Goal: Transaction & Acquisition: Purchase product/service

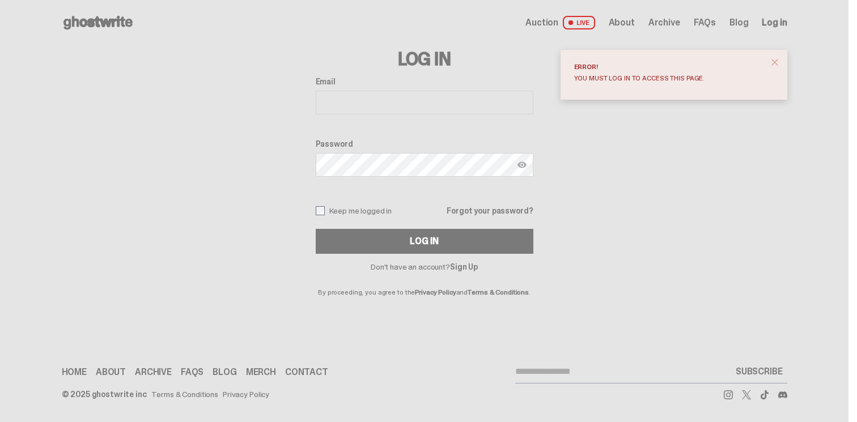
click at [395, 108] on input "Email" at bounding box center [425, 103] width 218 height 24
type input "**********"
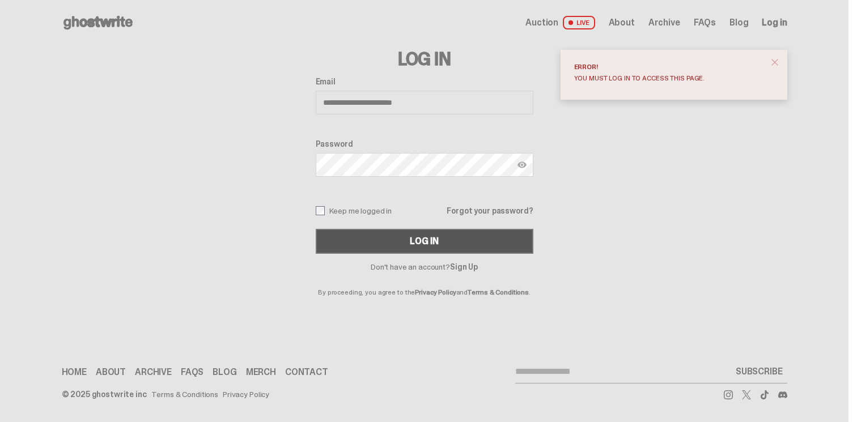
click at [410, 231] on button "Log In" at bounding box center [425, 241] width 218 height 25
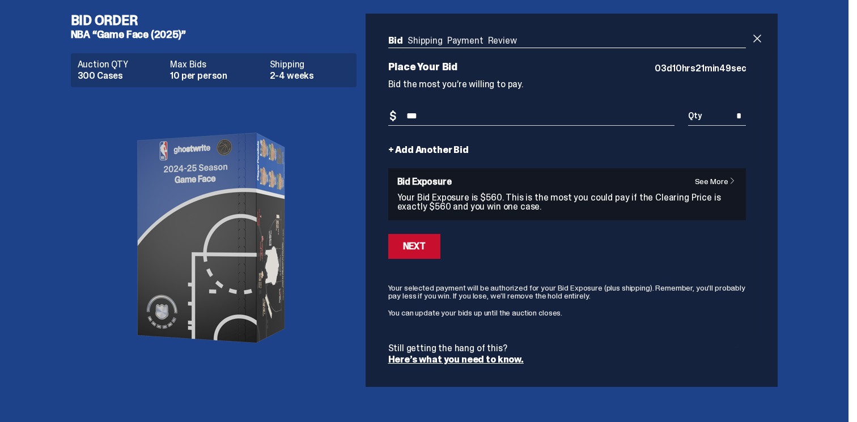
type input "***"
click at [716, 120] on input "*" at bounding box center [717, 116] width 58 height 19
click at [740, 117] on input "*" at bounding box center [717, 116] width 58 height 19
drag, startPoint x: 745, startPoint y: 117, endPoint x: 738, endPoint y: 117, distance: 7.4
click at [738, 117] on input "*" at bounding box center [717, 116] width 58 height 19
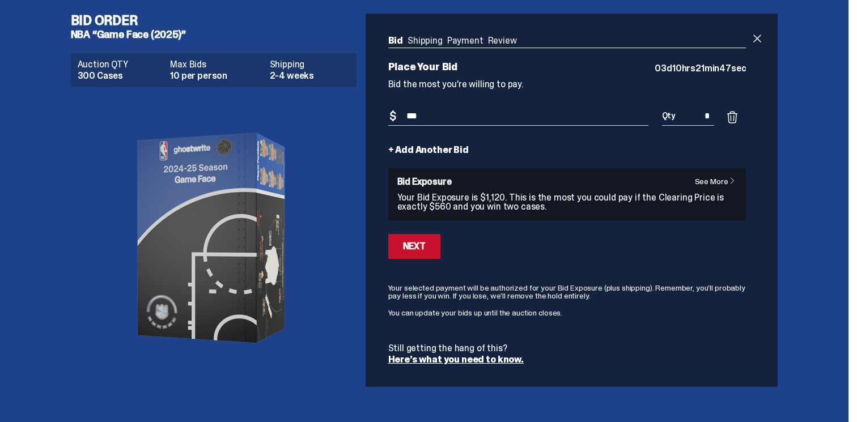
type input "*"
click at [701, 131] on div "Bid Quantity Qty *" at bounding box center [688, 123] width 53 height 32
click at [414, 254] on button "Next" at bounding box center [414, 246] width 52 height 25
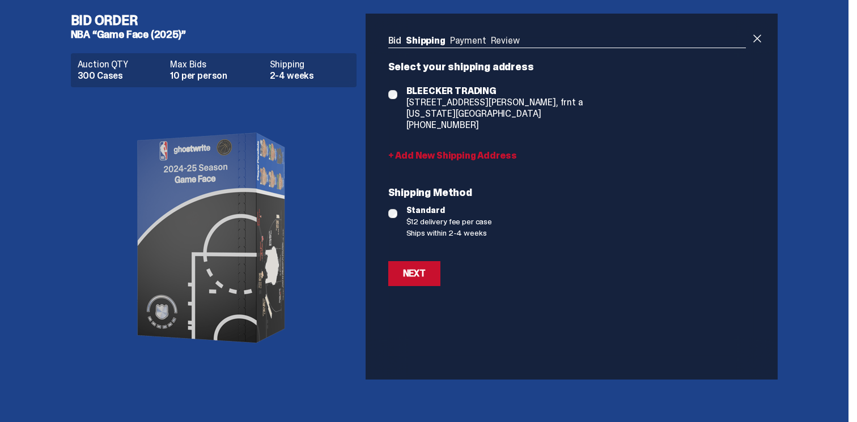
click at [447, 94] on span "BLEECKER TRADING" at bounding box center [494, 91] width 177 height 11
click at [449, 116] on span "[US_STATE][GEOGRAPHIC_DATA]" at bounding box center [494, 113] width 177 height 11
click at [412, 155] on link "+ Add New Shipping Address" at bounding box center [567, 155] width 358 height 9
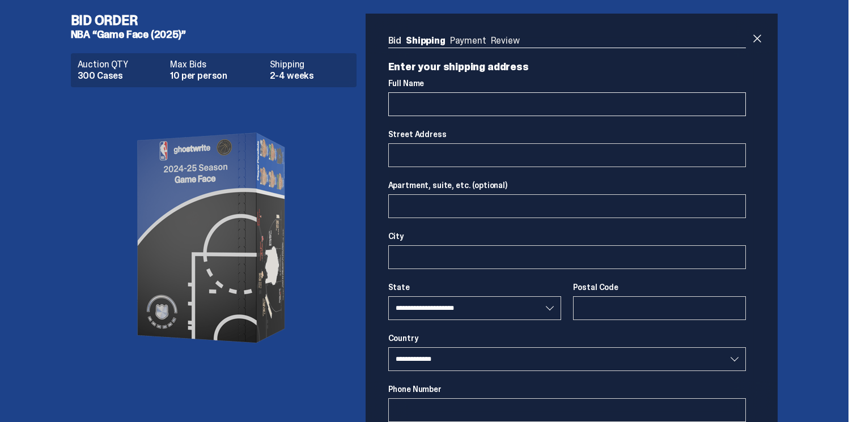
click at [453, 111] on input "Full Name" at bounding box center [567, 104] width 358 height 24
type input "**********"
select select "**"
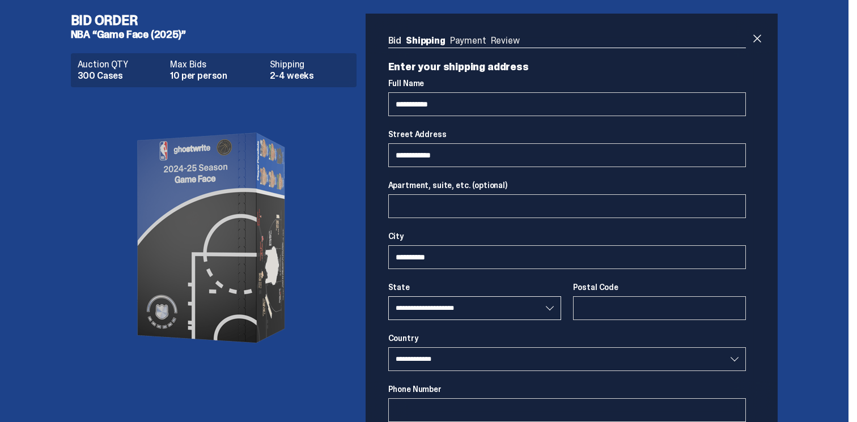
type input "*****"
type input "**********"
select select "**"
type input "**********"
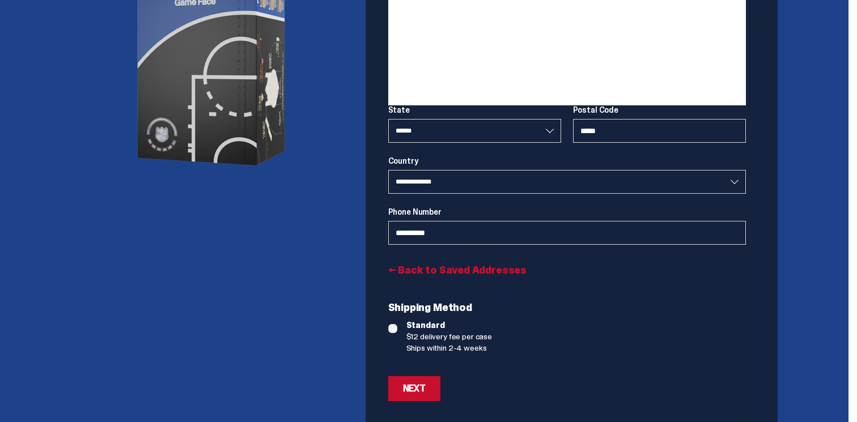
scroll to position [232, 0]
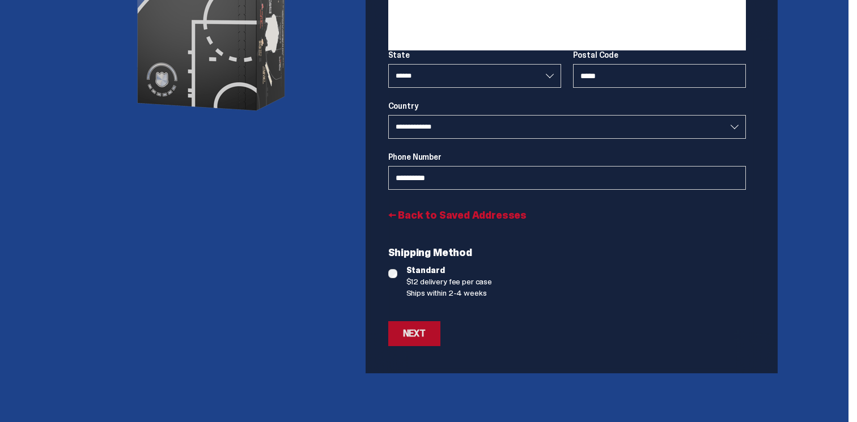
click at [412, 333] on div "Next" at bounding box center [414, 333] width 23 height 9
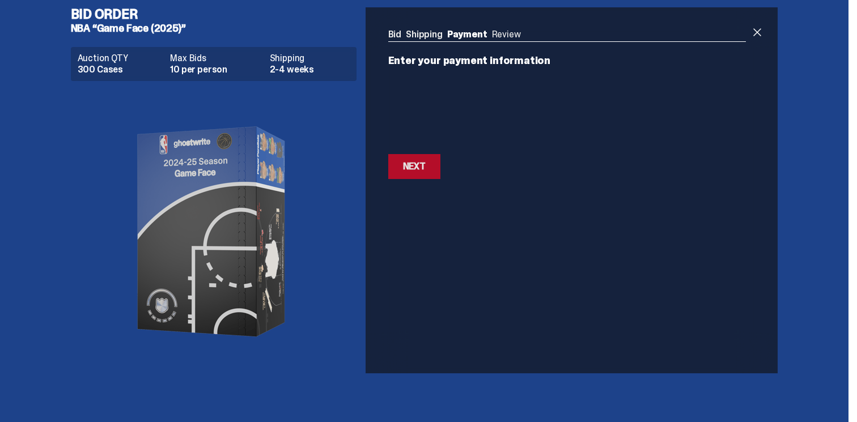
click at [417, 175] on button "Next Next" at bounding box center [414, 166] width 52 height 25
click at [415, 196] on button "Next Next" at bounding box center [414, 185] width 52 height 25
click at [424, 170] on div "Next" at bounding box center [414, 166] width 23 height 9
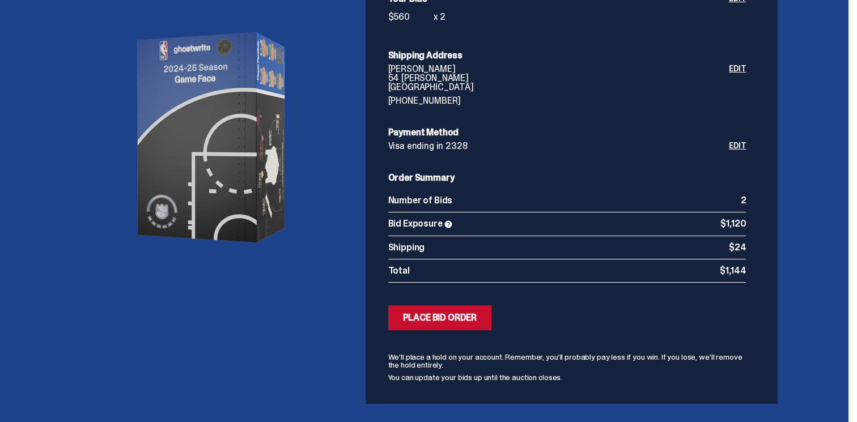
scroll to position [102, 0]
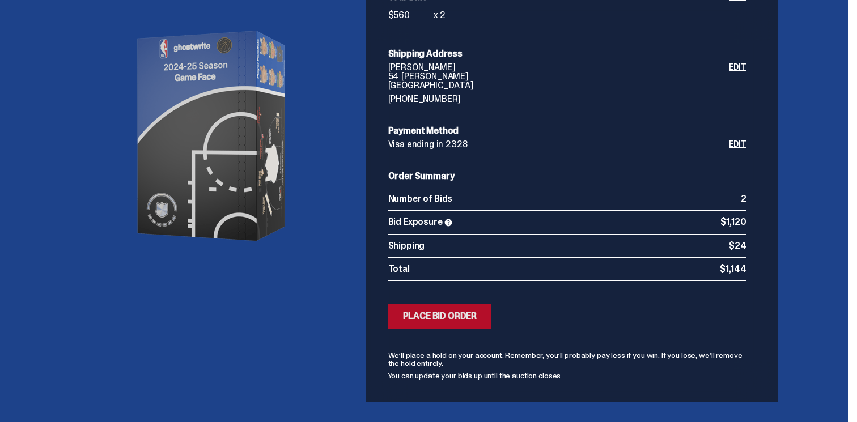
click at [430, 317] on div "Place Bid Order" at bounding box center [440, 316] width 74 height 9
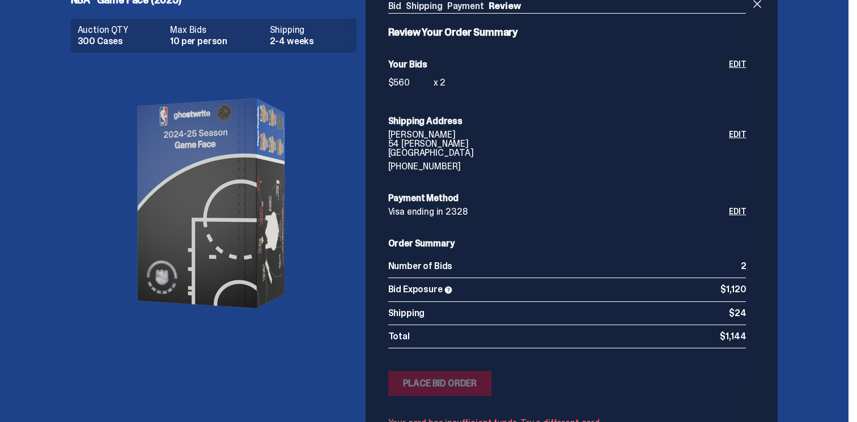
scroll to position [0, 0]
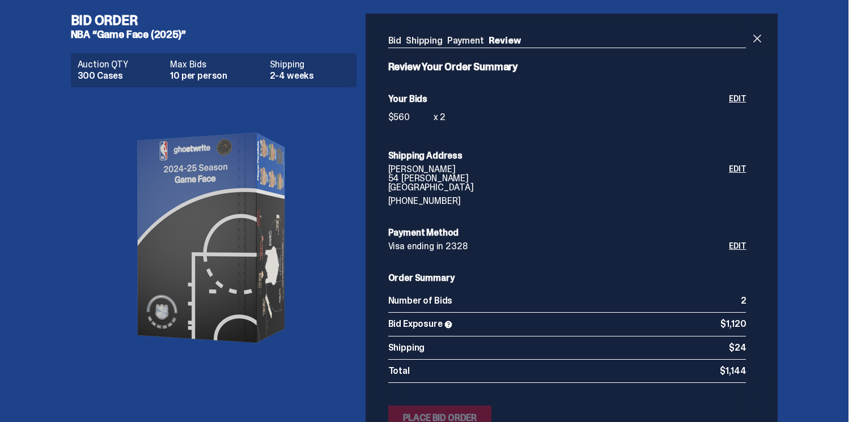
click at [448, 170] on p "[PERSON_NAME]" at bounding box center [558, 169] width 341 height 9
click at [436, 233] on h6 "Payment Method" at bounding box center [567, 232] width 358 height 9
click at [746, 243] on link "Edit" at bounding box center [737, 246] width 17 height 9
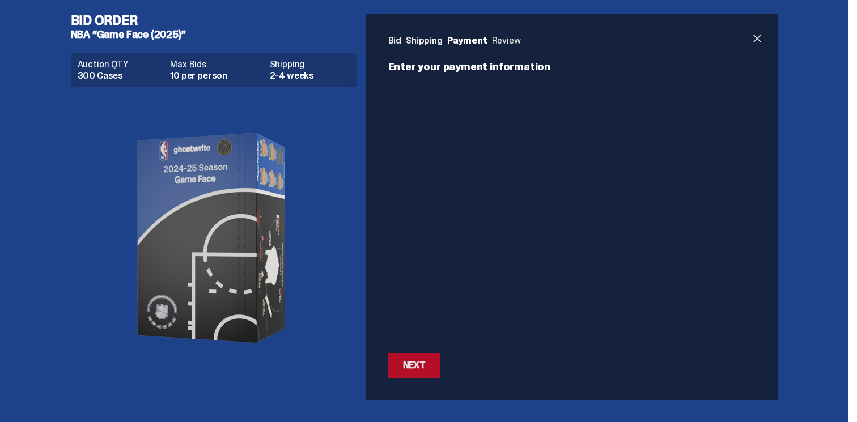
click at [417, 362] on div "Next" at bounding box center [414, 365] width 23 height 9
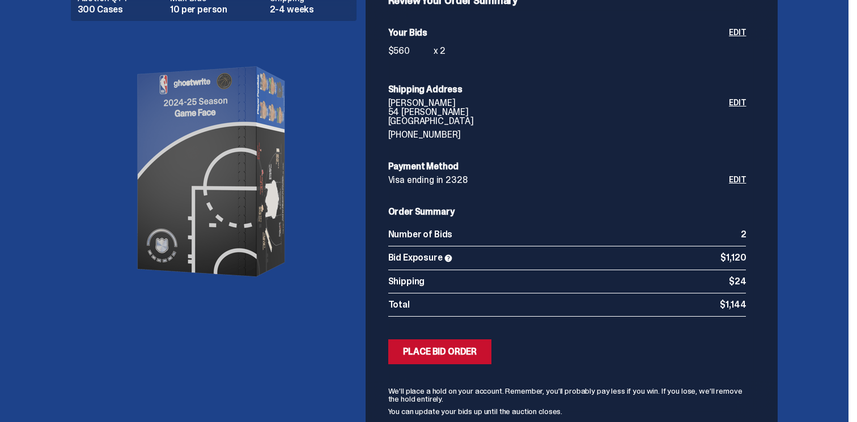
scroll to position [70, 0]
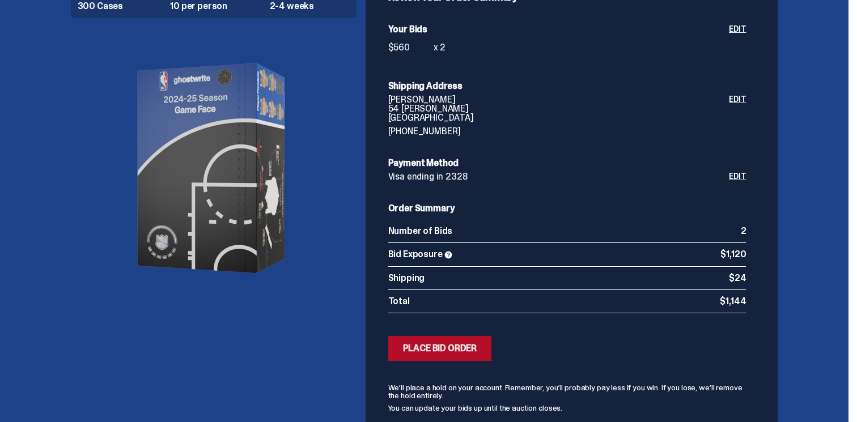
click at [456, 353] on div "Place Bid Order" at bounding box center [440, 348] width 74 height 9
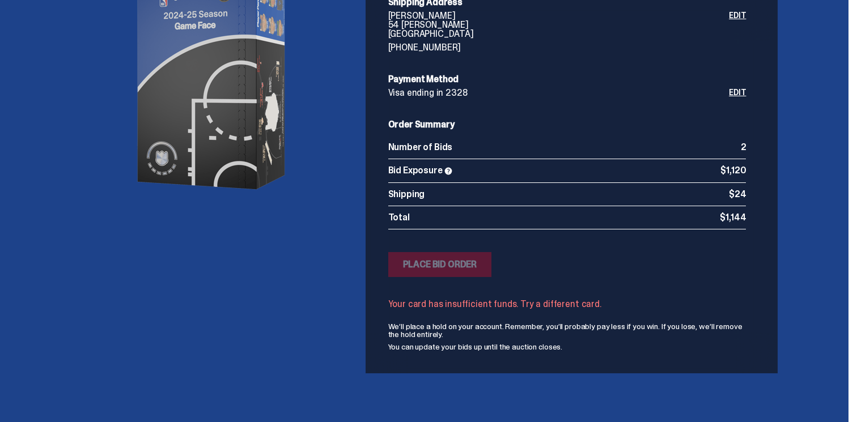
scroll to position [0, 0]
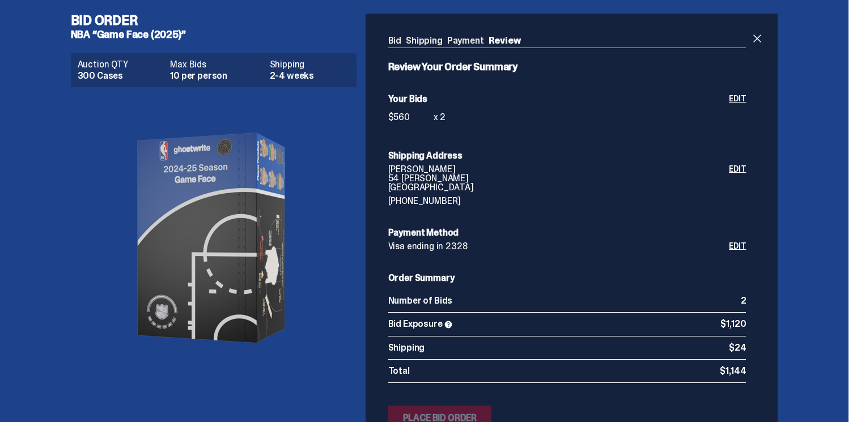
click at [739, 250] on link "Edit" at bounding box center [737, 246] width 17 height 9
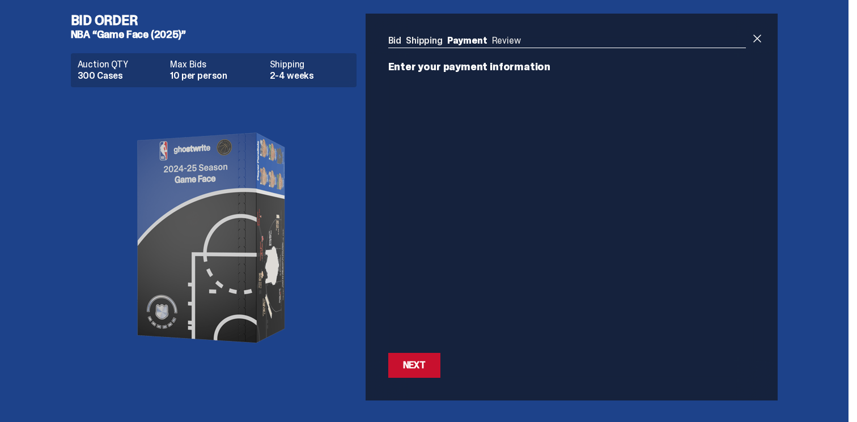
click at [551, 371] on div "Next Next" at bounding box center [567, 365] width 358 height 25
click at [407, 361] on div "Next" at bounding box center [414, 365] width 23 height 9
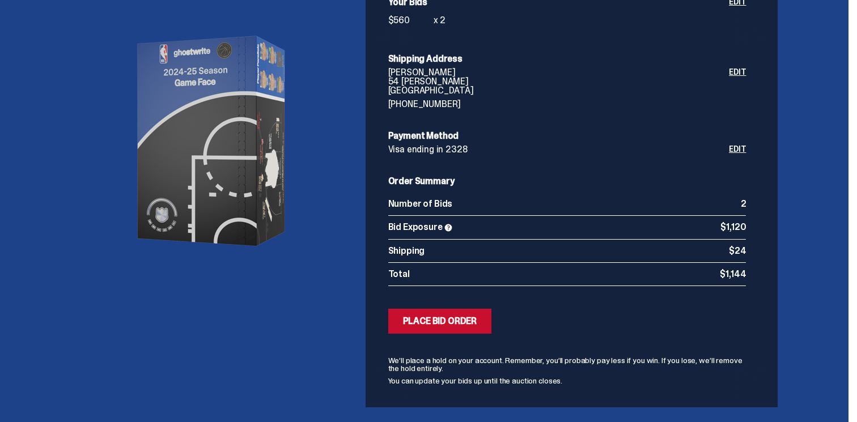
scroll to position [101, 0]
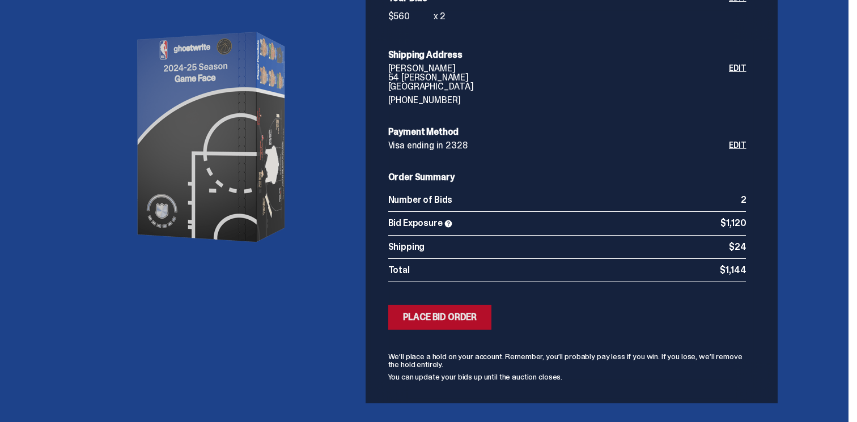
click at [459, 326] on button "Submitting Bids Place Bid Order" at bounding box center [440, 317] width 104 height 25
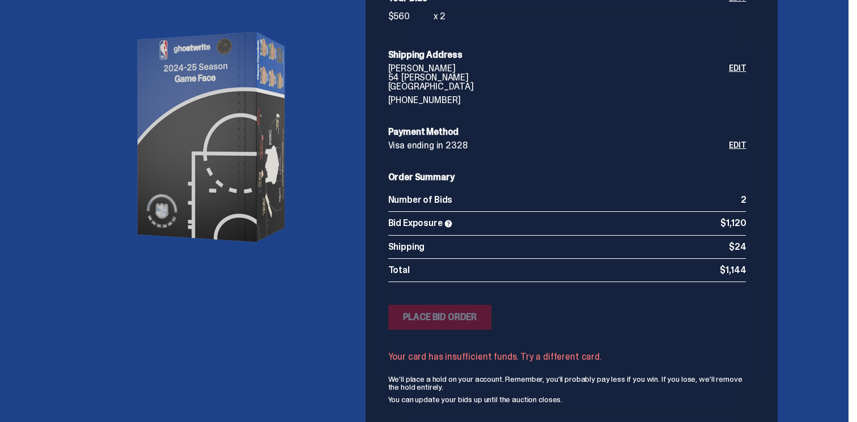
scroll to position [0, 0]
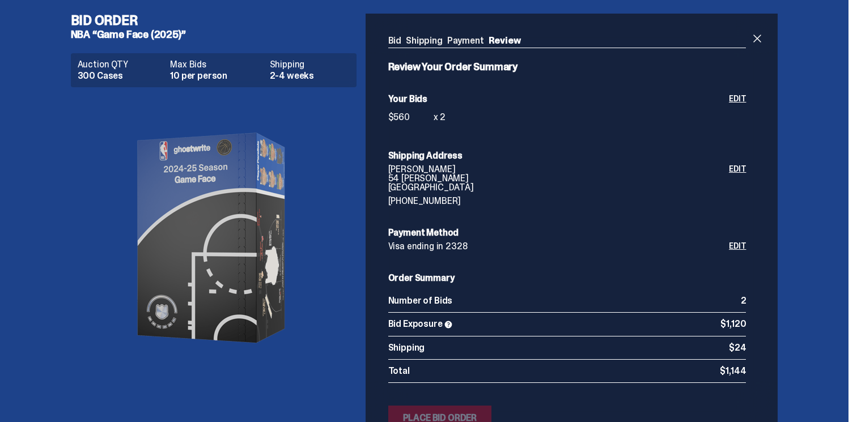
click at [740, 248] on link "Edit" at bounding box center [737, 246] width 17 height 9
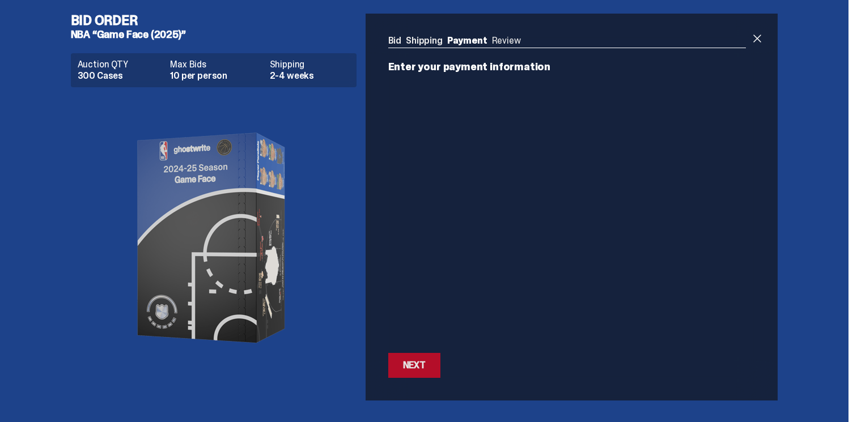
click at [423, 357] on button "Next Next" at bounding box center [414, 365] width 52 height 25
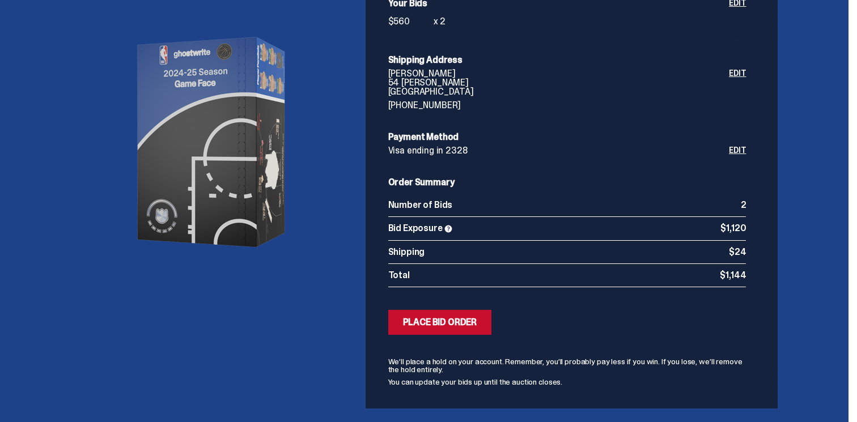
scroll to position [100, 0]
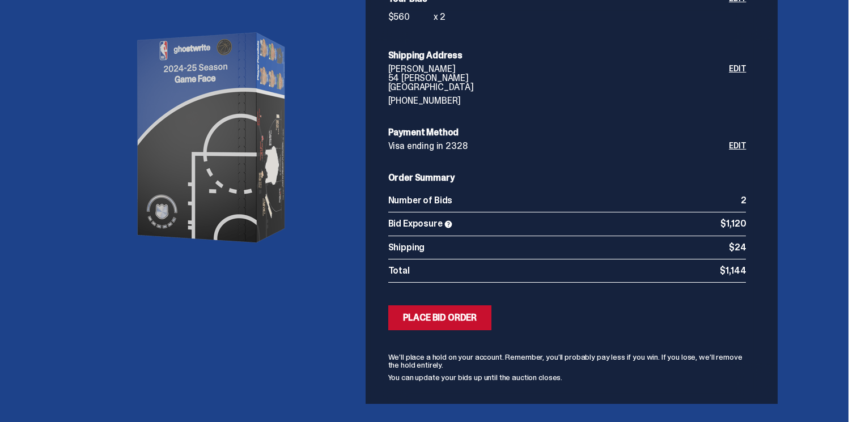
click at [474, 331] on div "Review Your Order Summary Your Bids $560 x 2 Edit Shipping Address [PERSON_NAME…" at bounding box center [567, 171] width 358 height 420
click at [455, 322] on div "Place Bid Order" at bounding box center [440, 317] width 74 height 9
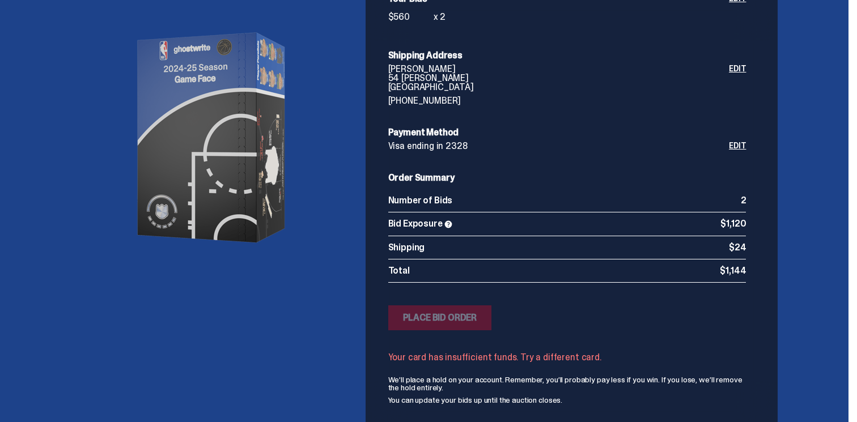
click at [737, 143] on link "Edit" at bounding box center [737, 146] width 17 height 9
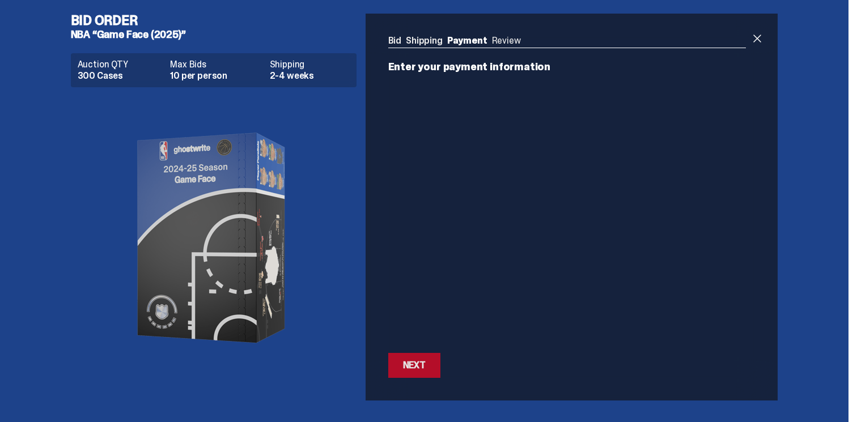
click at [421, 369] on div "Next" at bounding box center [414, 365] width 23 height 9
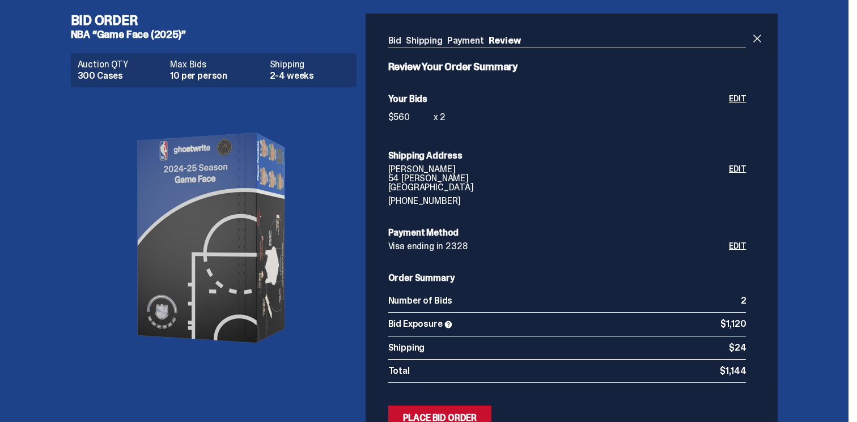
click at [452, 404] on div "Review Your Order Summary Your Bids $560 x 2 Edit Shipping Address [PERSON_NAME…" at bounding box center [567, 272] width 358 height 420
click at [452, 410] on button "Submitting Bids Place Bid Order" at bounding box center [440, 418] width 104 height 25
